Goal: Navigation & Orientation: Find specific page/section

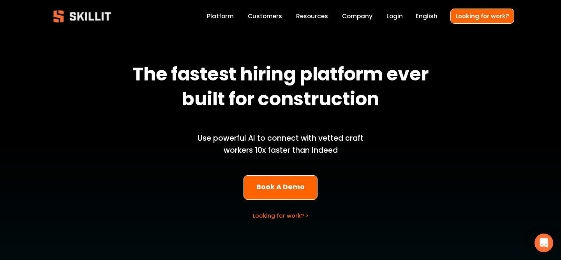
click at [398, 18] on link "Login" at bounding box center [394, 16] width 16 height 11
click at [0, 0] on link "Help Center" at bounding box center [0, 0] width 0 height 0
click at [403, 12] on link "Login" at bounding box center [394, 16] width 16 height 11
click at [0, 0] on link "Help Center" at bounding box center [0, 0] width 0 height 0
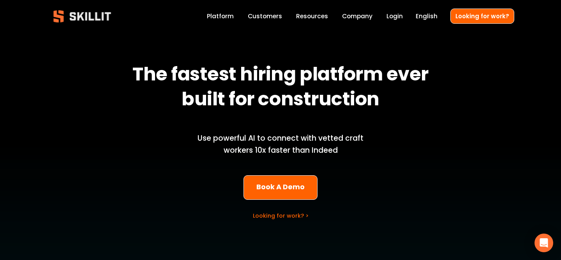
click at [0, 0] on link "Help Center" at bounding box center [0, 0] width 0 height 0
click at [401, 17] on link "Login" at bounding box center [394, 16] width 16 height 11
click at [274, 14] on link "Customers" at bounding box center [265, 16] width 34 height 11
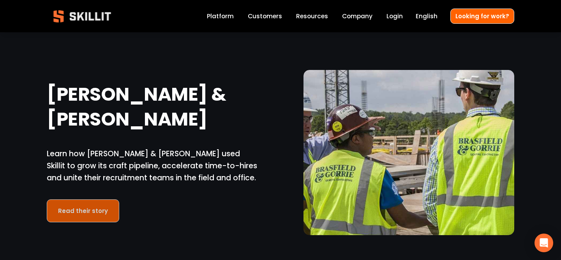
scroll to position [1452, 0]
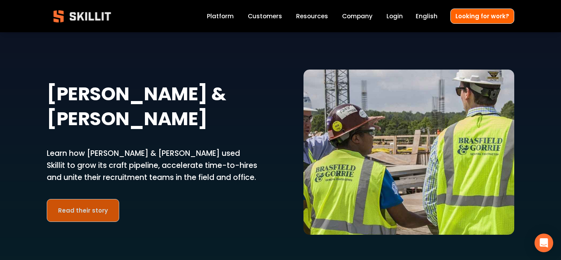
click at [89, 199] on link "Read their story" at bounding box center [83, 210] width 72 height 23
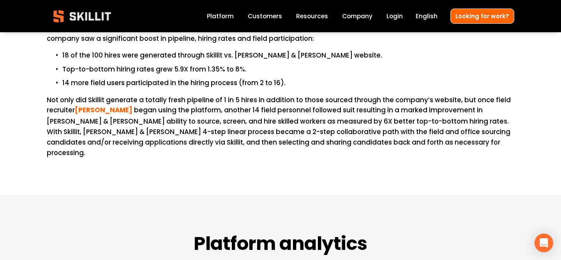
scroll to position [2024, 0]
